Goal: Information Seeking & Learning: Learn about a topic

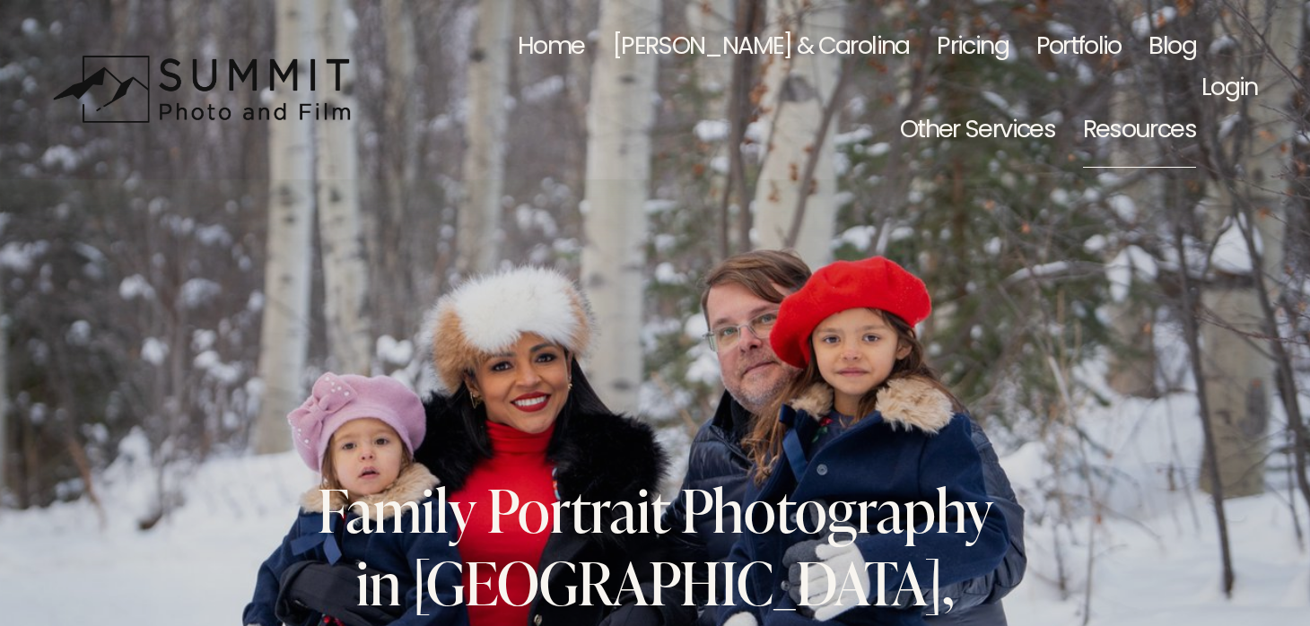
drag, startPoint x: 1071, startPoint y: 322, endPoint x: 723, endPoint y: 352, distance: 349.4
click at [0, 0] on div "Wedding | Reception Ideal Timeline Wedding | Day-Of Ideal Timeline Mood Board C…" at bounding box center [0, 0] width 0 height 0
click at [0, 0] on span "Quick, Fun, and Memorable Portraits Shoots" at bounding box center [0, 0] width 0 height 0
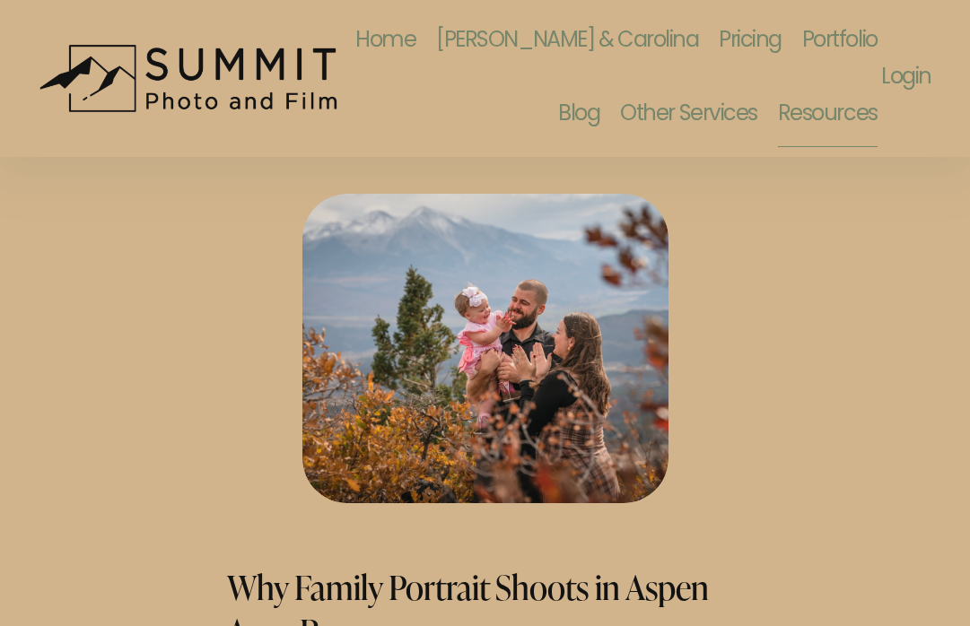
scroll to position [573, 0]
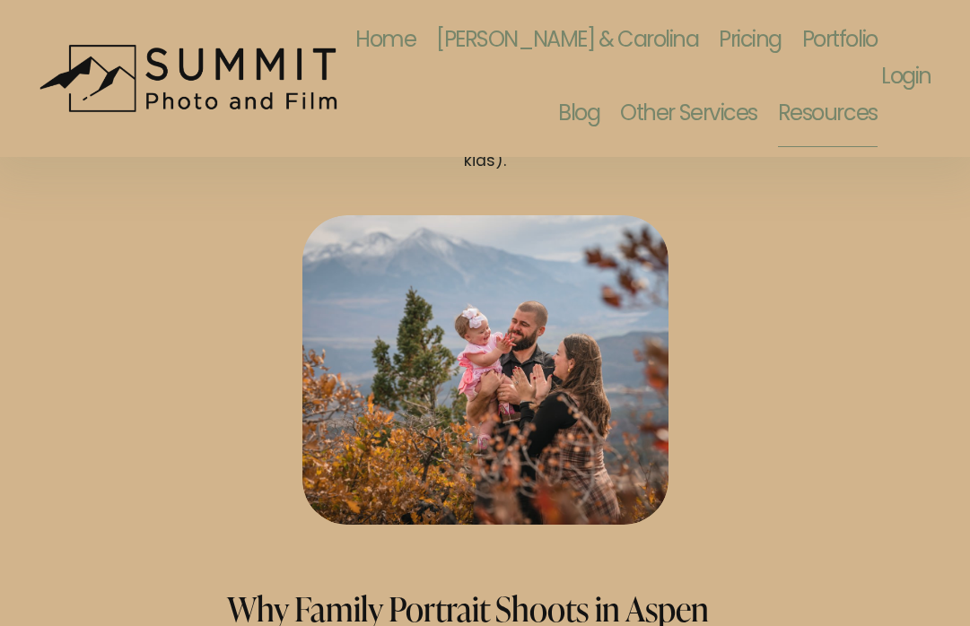
click at [802, 370] on div "Let’s talk about family portrait sessions for a second—if the thought of planni…" at bounding box center [485, 217] width 970 height 618
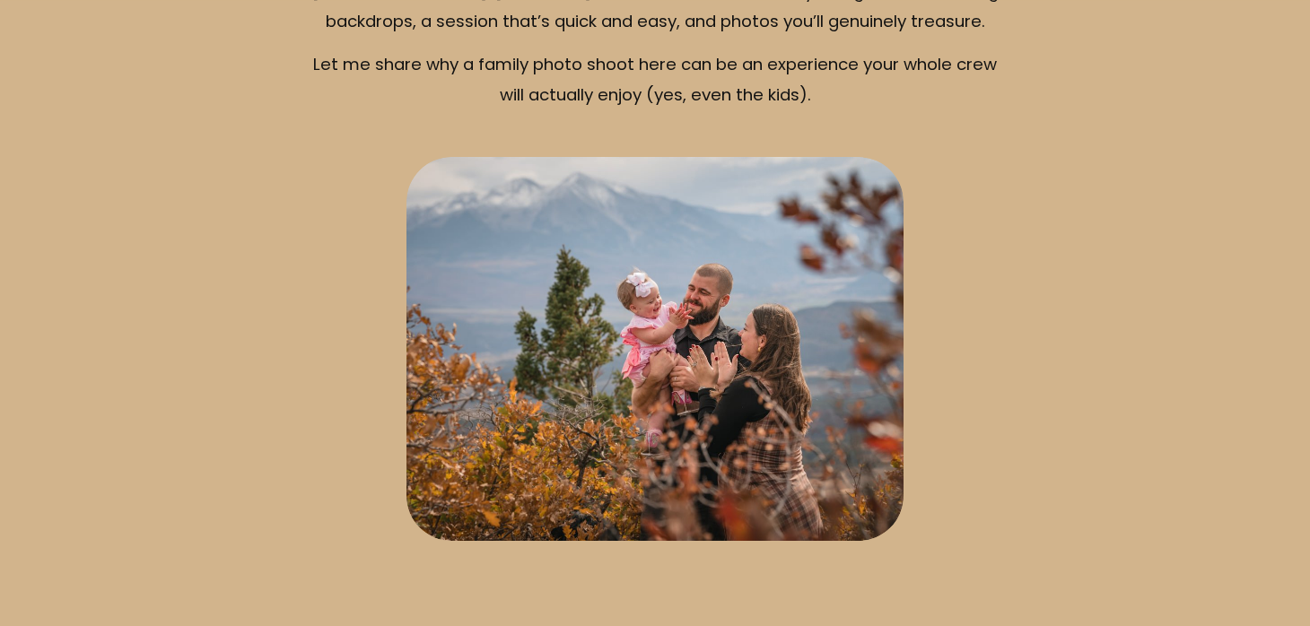
scroll to position [0, 0]
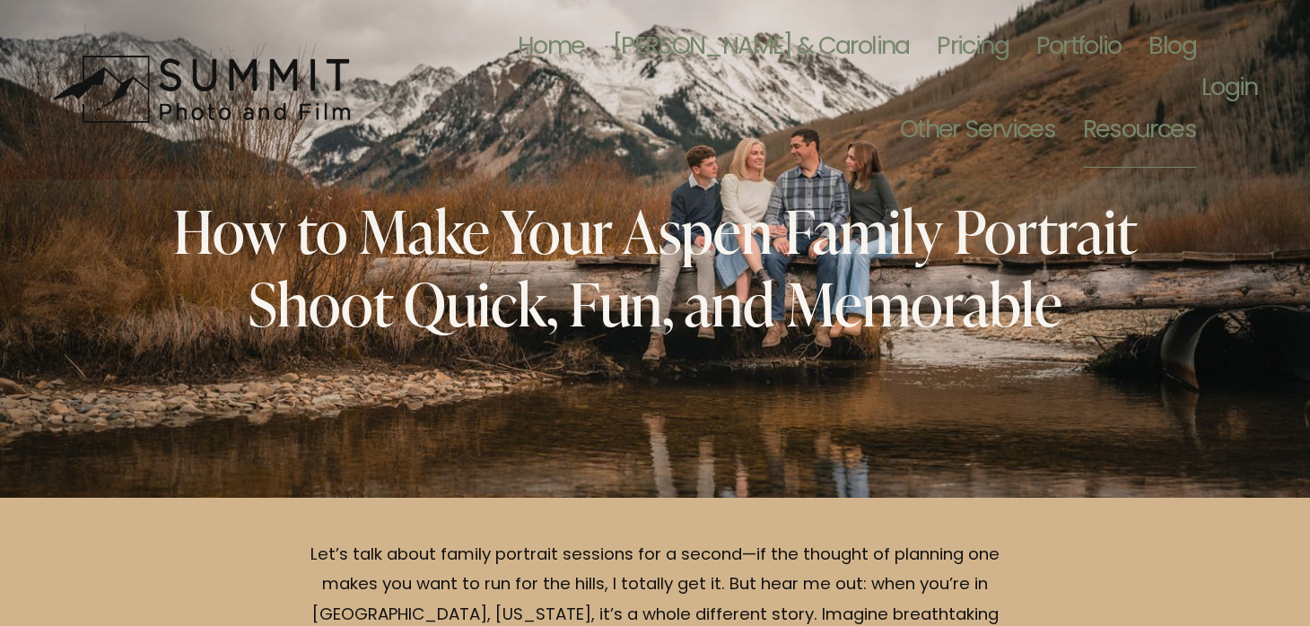
click at [0, 0] on span "Best Outdoor Locations for Family Portraits in [GEOGRAPHIC_DATA] and Snowmass" at bounding box center [0, 0] width 0 height 0
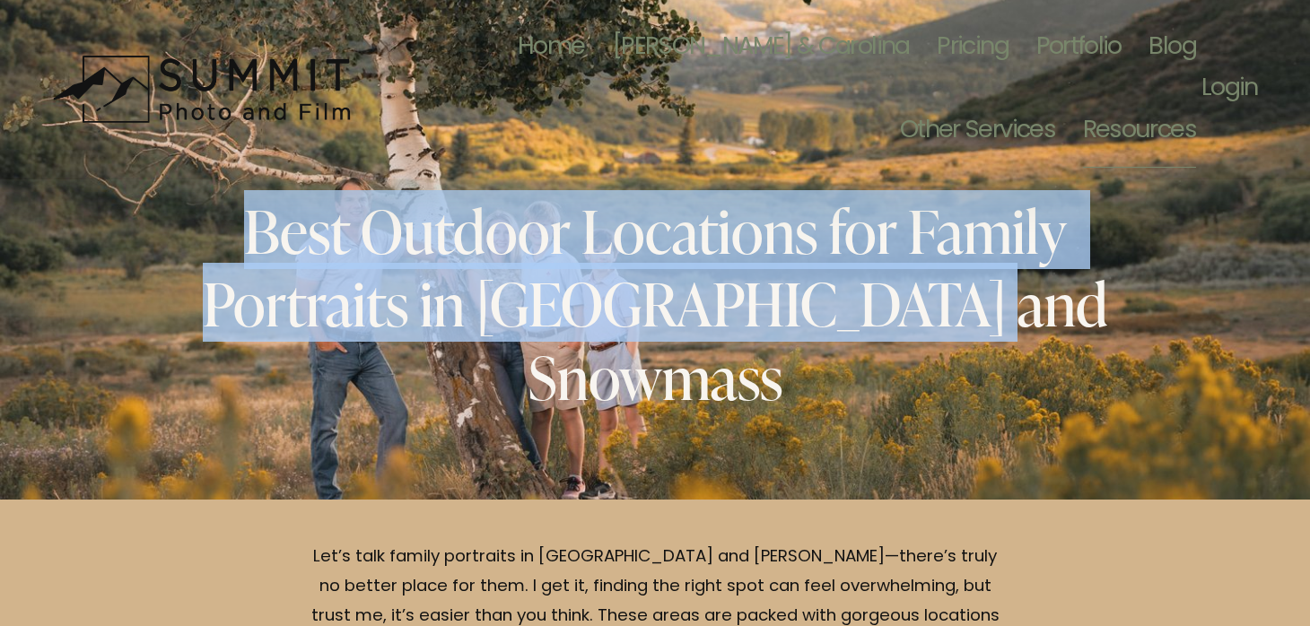
drag, startPoint x: 1056, startPoint y: 301, endPoint x: 248, endPoint y: 241, distance: 810.6
click at [248, 241] on h1 "Best Outdoor Locations for Family Portraits in [GEOGRAPHIC_DATA] and Snowmass" at bounding box center [654, 303] width 1003 height 219
copy span "Best Outdoor Locations for Family Portraits in [GEOGRAPHIC_DATA] and Snowmass"
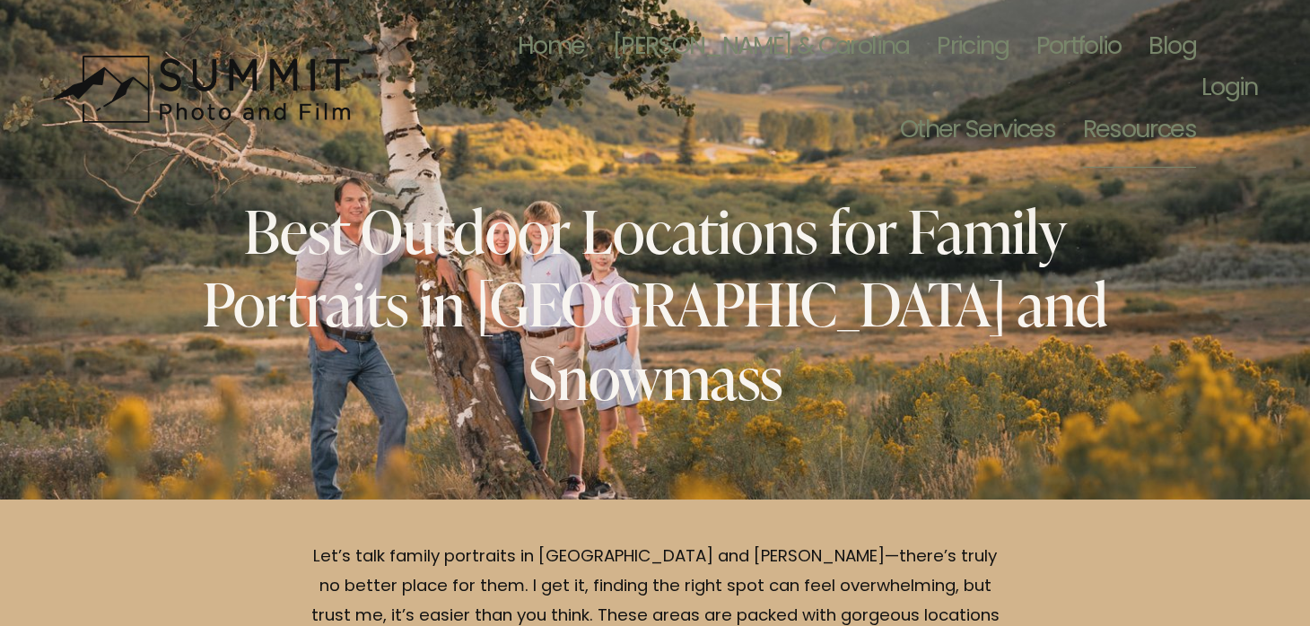
click at [825, 263] on span "Best Outdoor Locations for Family Portraits in [GEOGRAPHIC_DATA] and Snowmass" at bounding box center [661, 302] width 917 height 225
click at [0, 0] on span "Clothing - Summer Family Outfit" at bounding box center [0, 0] width 0 height 0
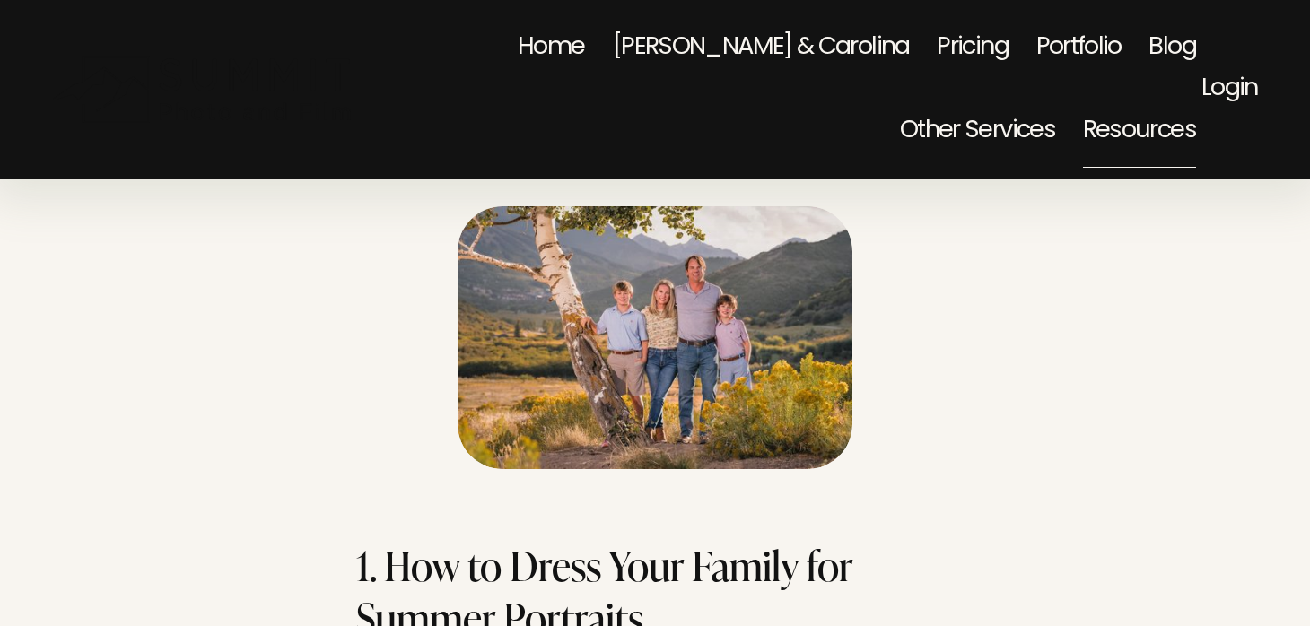
scroll to position [889, 0]
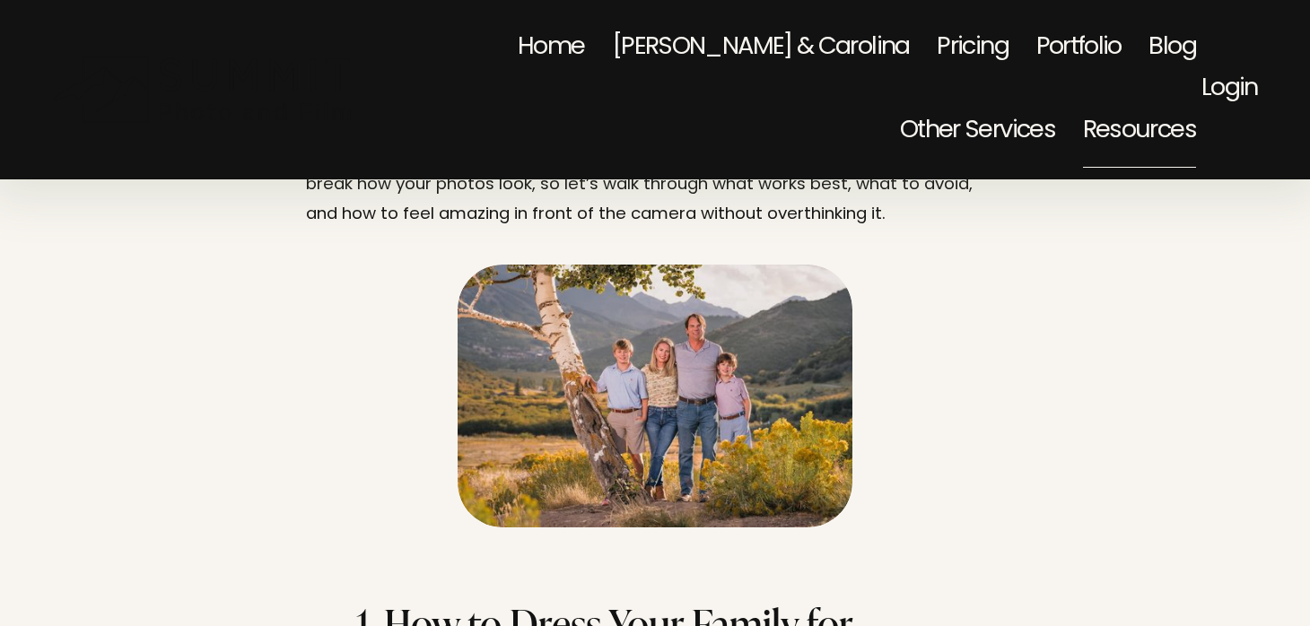
click at [0, 0] on span "Wedding | What to Ask your Photographer" at bounding box center [0, 0] width 0 height 0
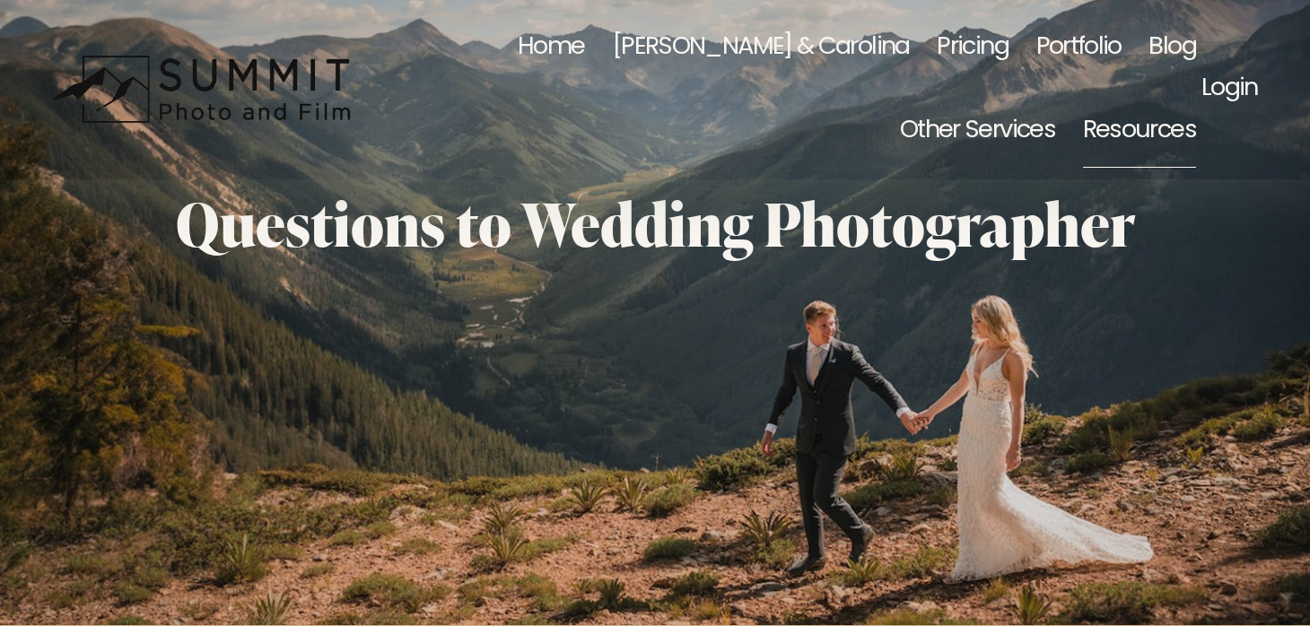
click at [0, 0] on span "10 Tips to Mountain Wedding" at bounding box center [0, 0] width 0 height 0
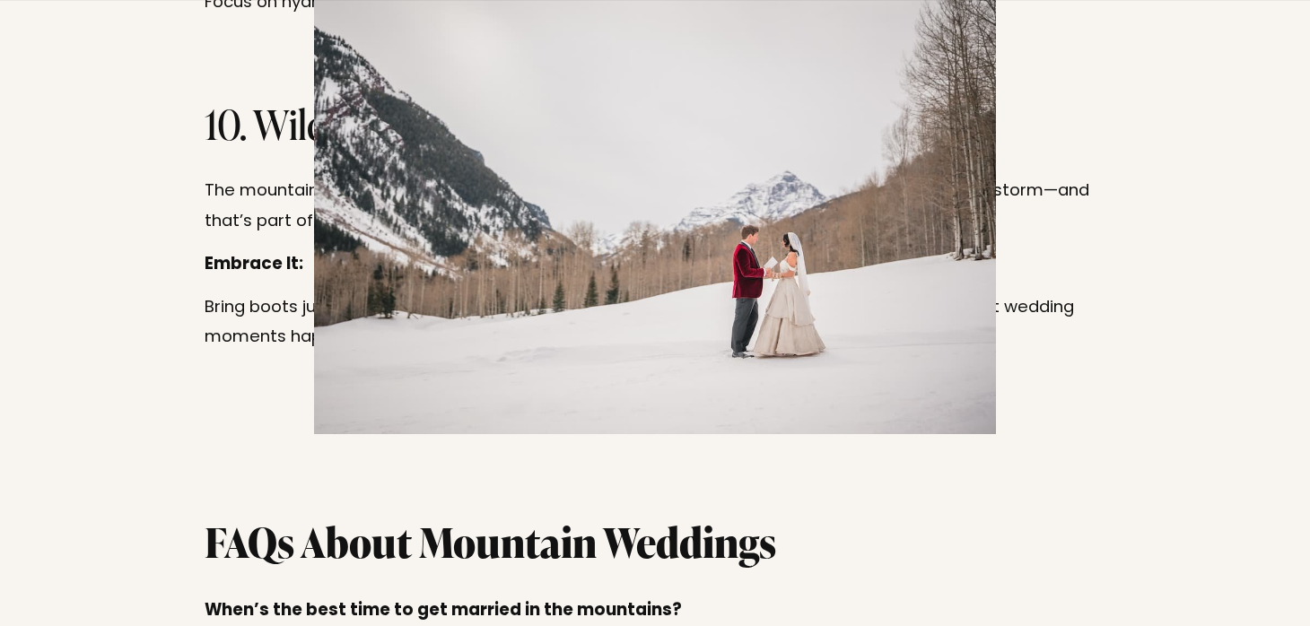
scroll to position [3655, 0]
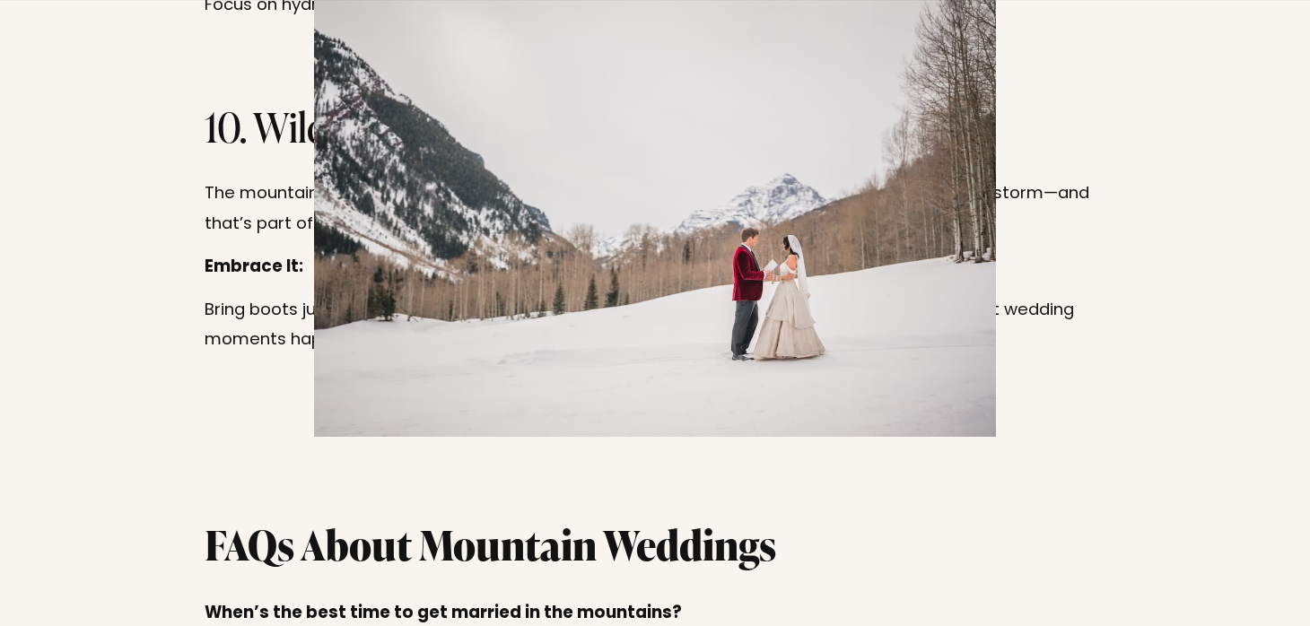
drag, startPoint x: 773, startPoint y: 397, endPoint x: 1030, endPoint y: 393, distance: 256.6
click at [1030, 393] on div at bounding box center [656, 209] width 902 height 455
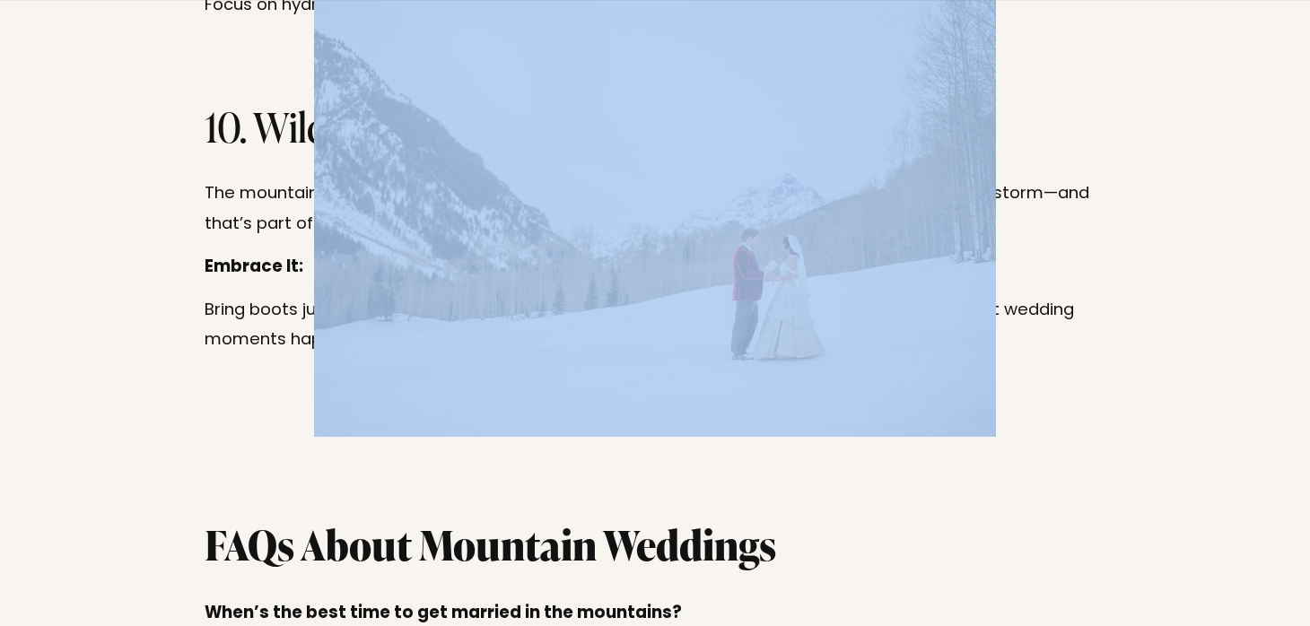
drag, startPoint x: 1111, startPoint y: 362, endPoint x: 319, endPoint y: 294, distance: 794.3
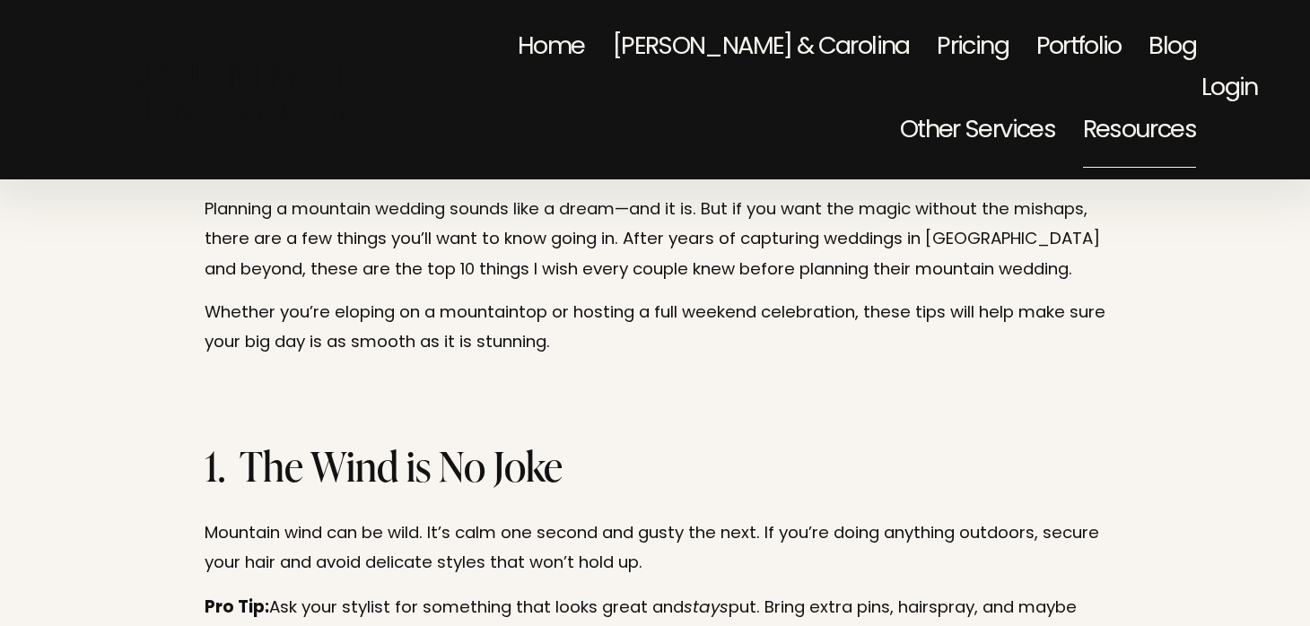
scroll to position [0, 0]
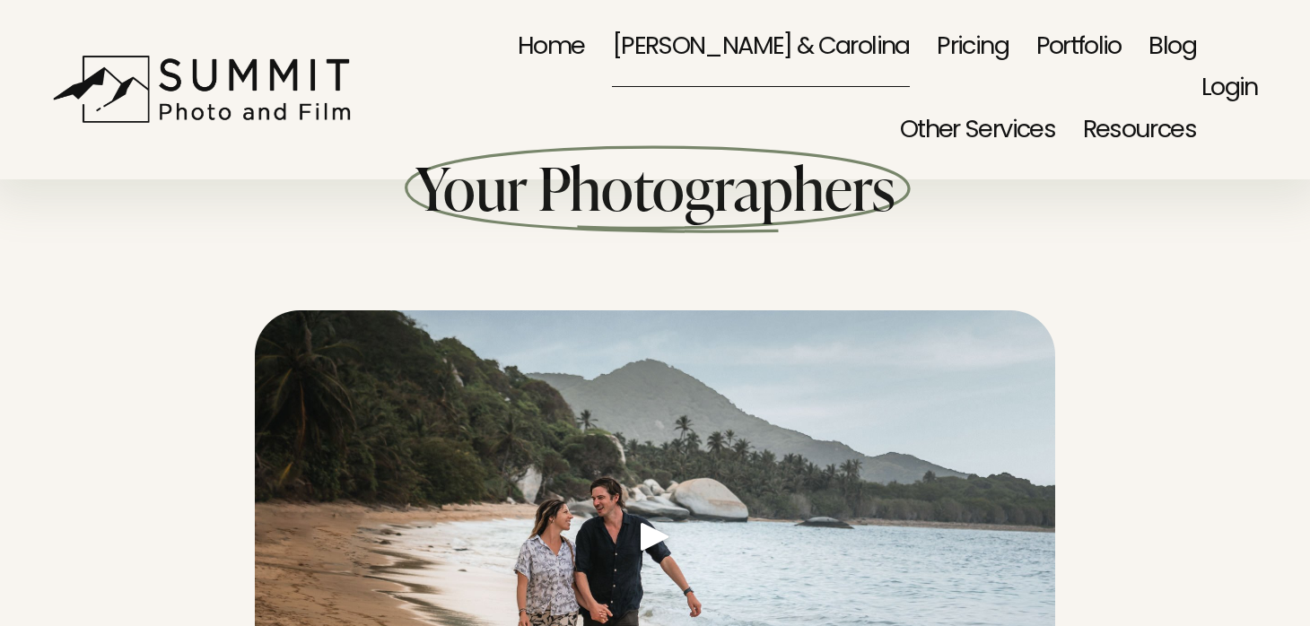
click at [0, 0] on span "10 Tips to Mountain Wedding" at bounding box center [0, 0] width 0 height 0
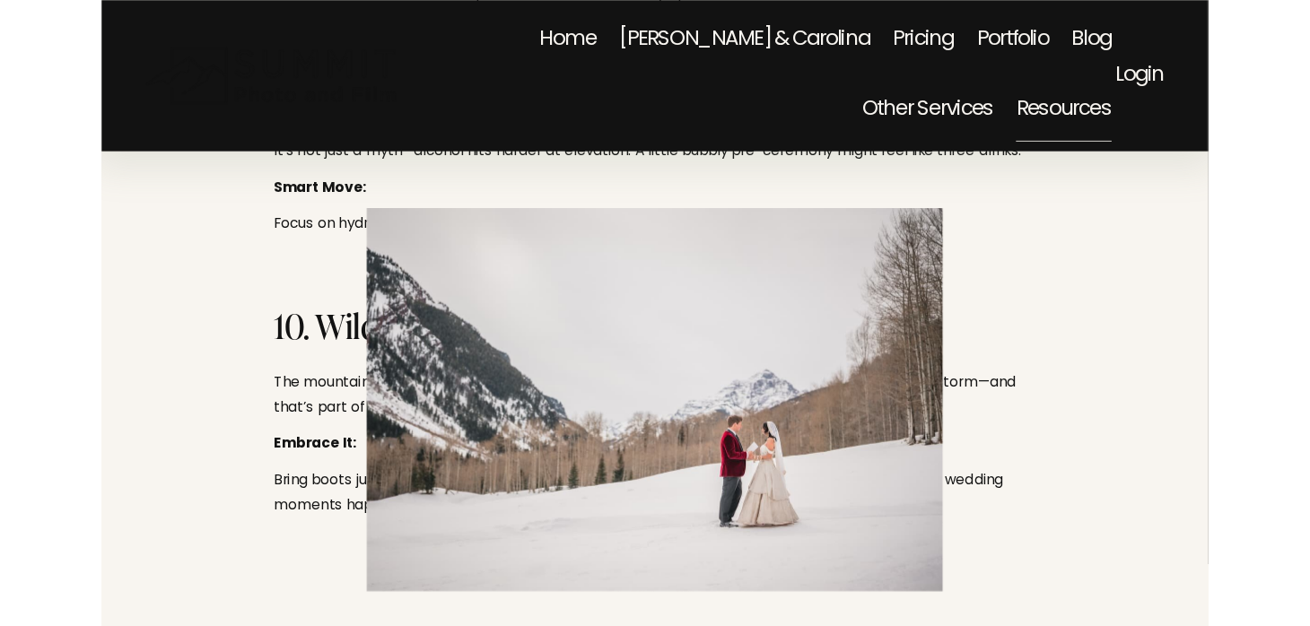
scroll to position [3401, 0]
